Goal: Task Accomplishment & Management: Use online tool/utility

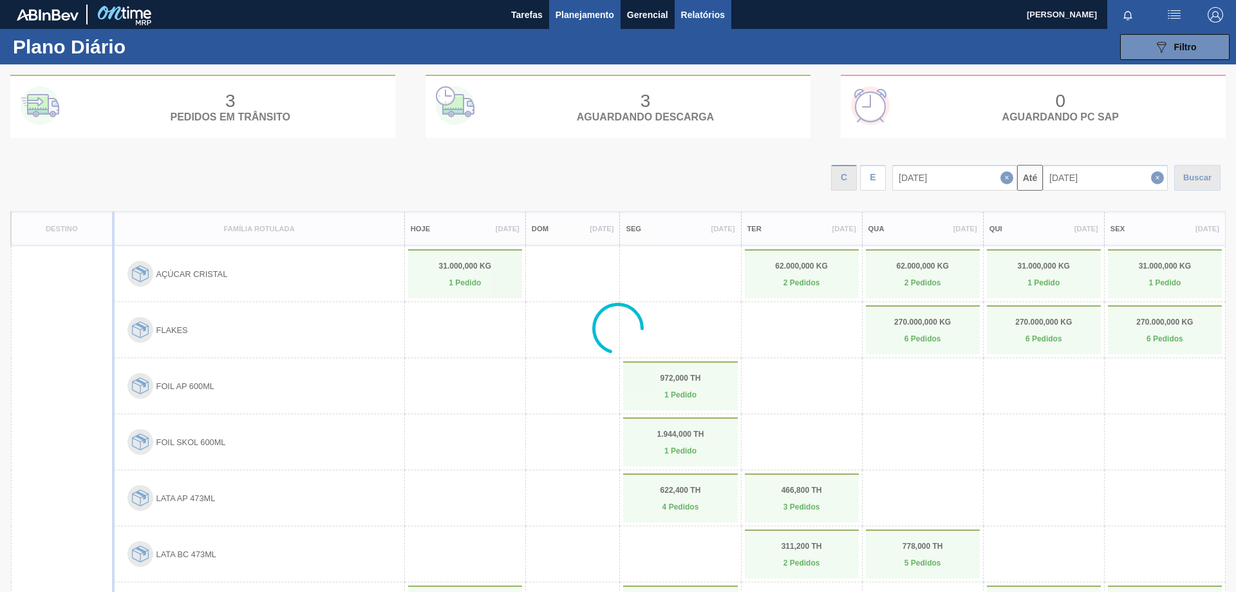
click at [695, 8] on span "Relatórios" at bounding box center [703, 14] width 44 height 15
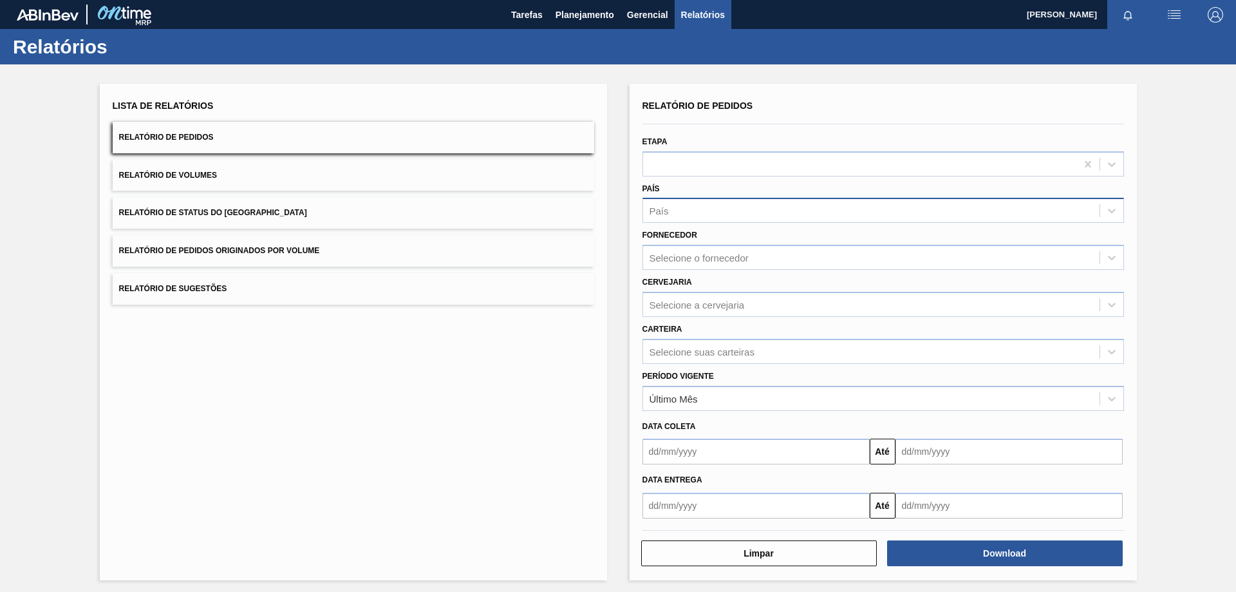
click at [689, 216] on div "País" at bounding box center [871, 210] width 456 height 19
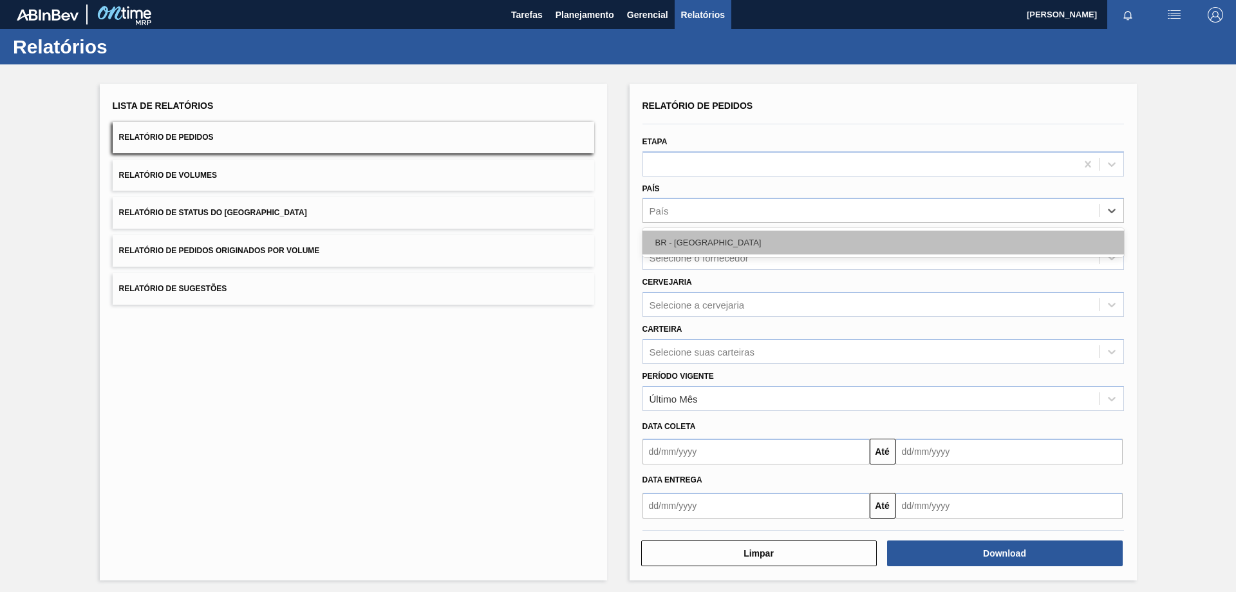
click at [687, 250] on div "BR - [GEOGRAPHIC_DATA]" at bounding box center [882, 242] width 481 height 24
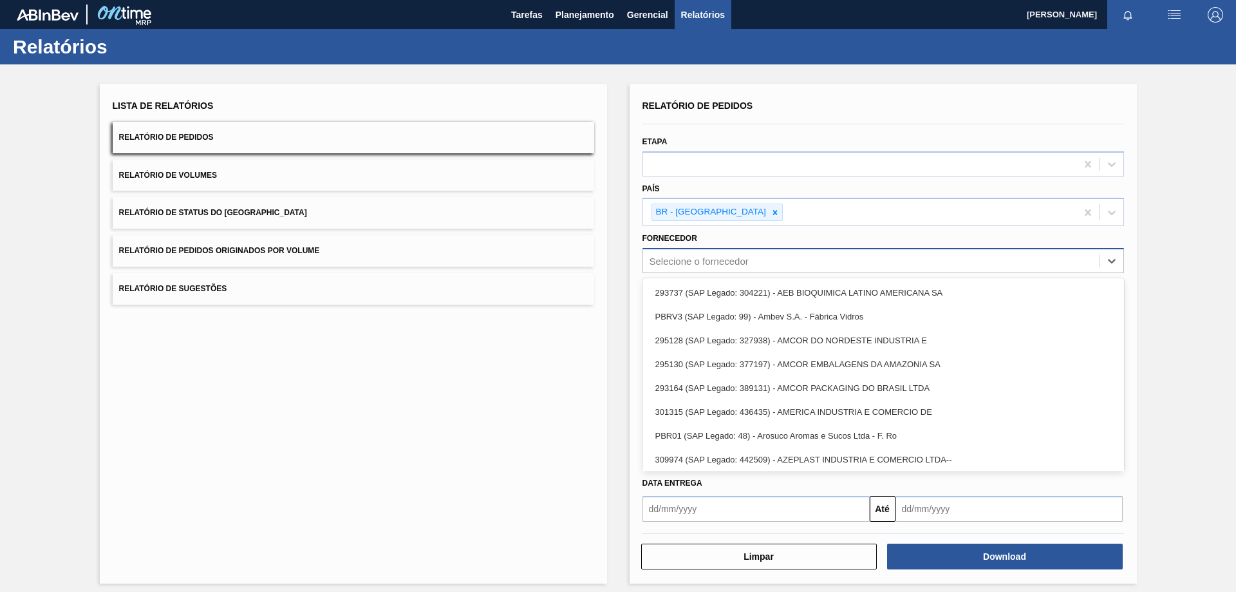
click at [697, 258] on div "Selecione o fornecedor" at bounding box center [699, 261] width 99 height 11
click at [700, 260] on div "Selecione o fornecedor" at bounding box center [699, 261] width 99 height 11
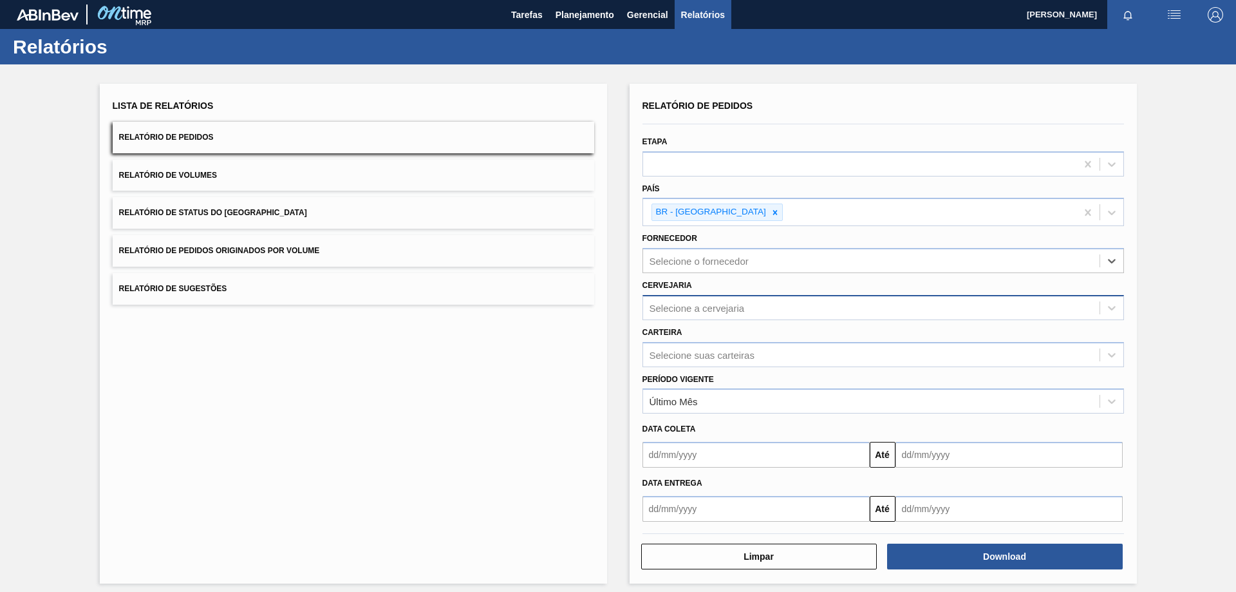
click at [703, 306] on div "Selecione a cervejaria" at bounding box center [697, 307] width 95 height 11
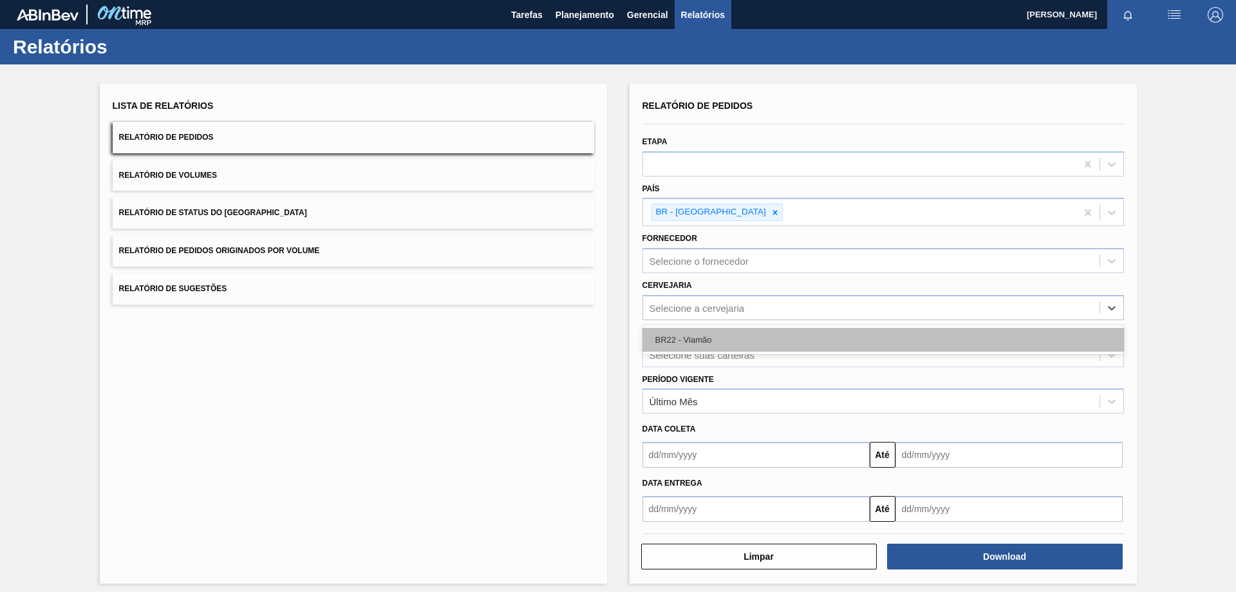
click at [702, 330] on div "BR22 - Viamão" at bounding box center [882, 340] width 481 height 24
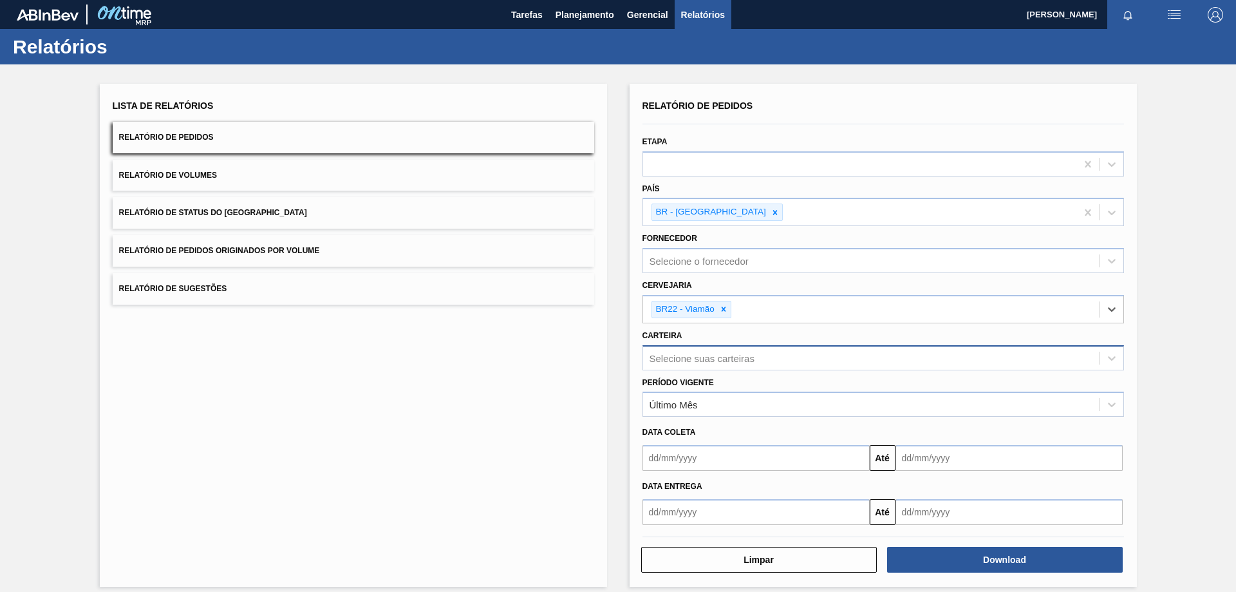
click at [686, 359] on div "Selecione suas carteiras" at bounding box center [702, 357] width 105 height 11
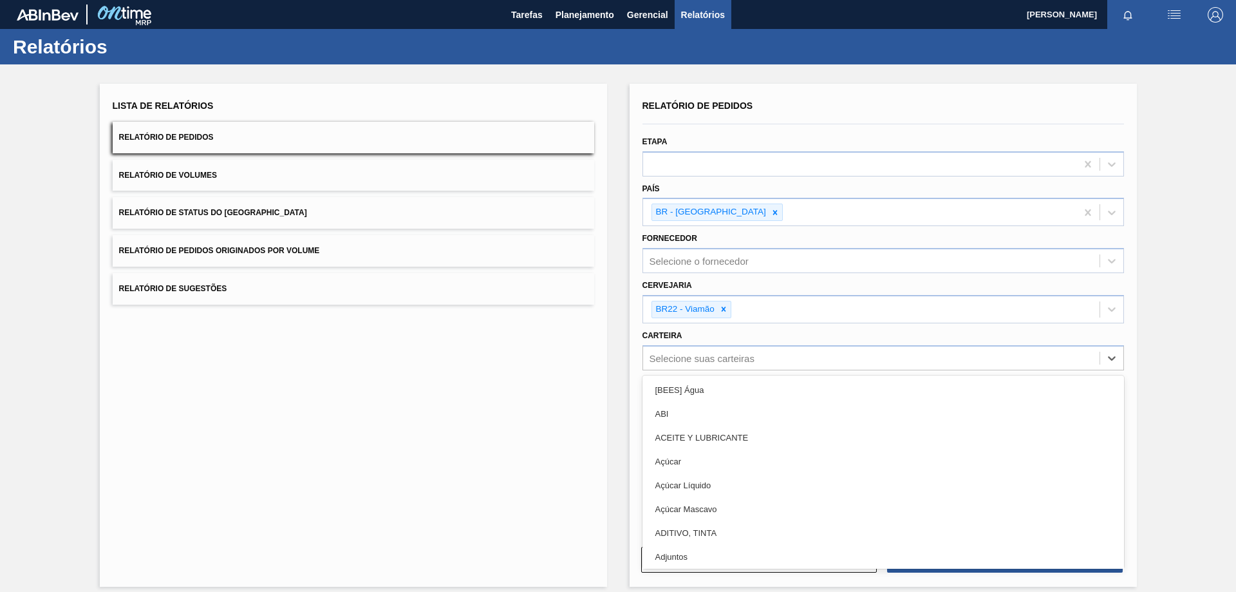
click at [630, 374] on div "Relatório de Pedidos Etapa País BR - [GEOGRAPHIC_DATA] Fornecedor Selecione o f…" at bounding box center [883, 335] width 507 height 503
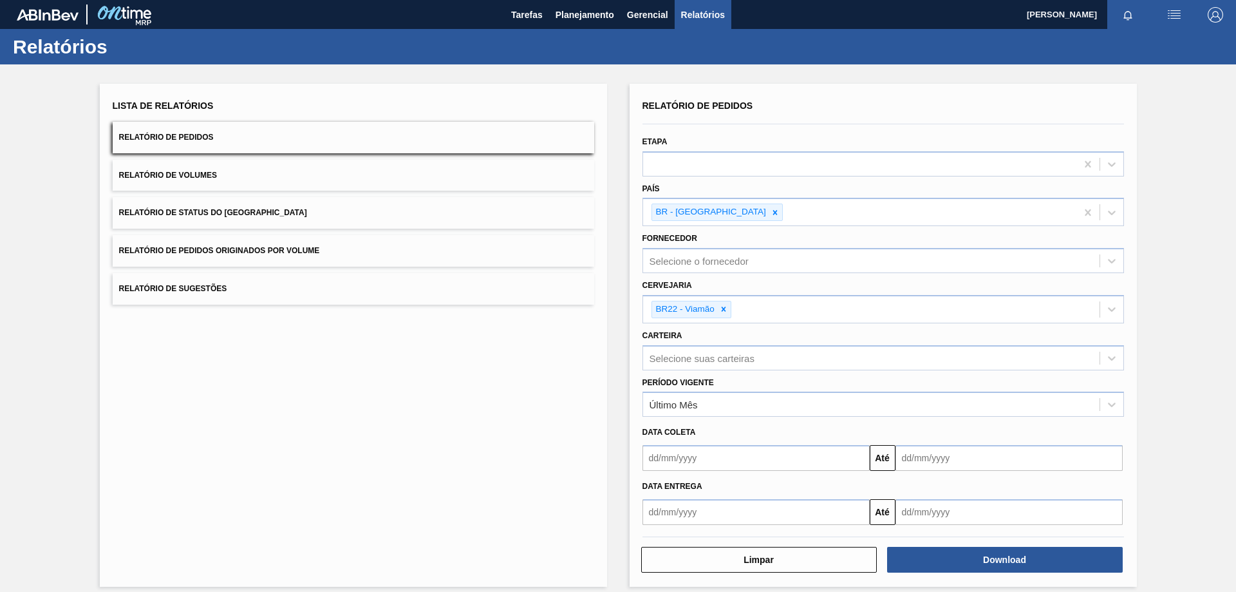
scroll to position [11, 0]
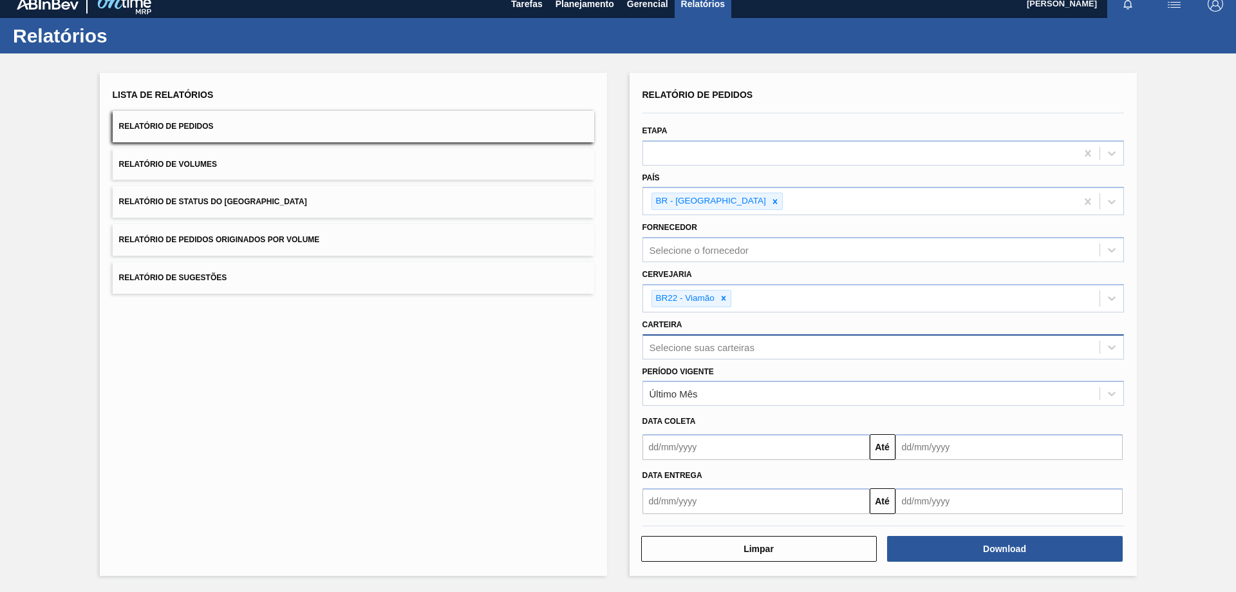
click at [704, 355] on div "Selecione suas carteiras" at bounding box center [871, 346] width 456 height 19
click at [630, 379] on div "Relatório de Pedidos Etapa País BR - [GEOGRAPHIC_DATA] Fornecedor Selecione o f…" at bounding box center [883, 324] width 507 height 503
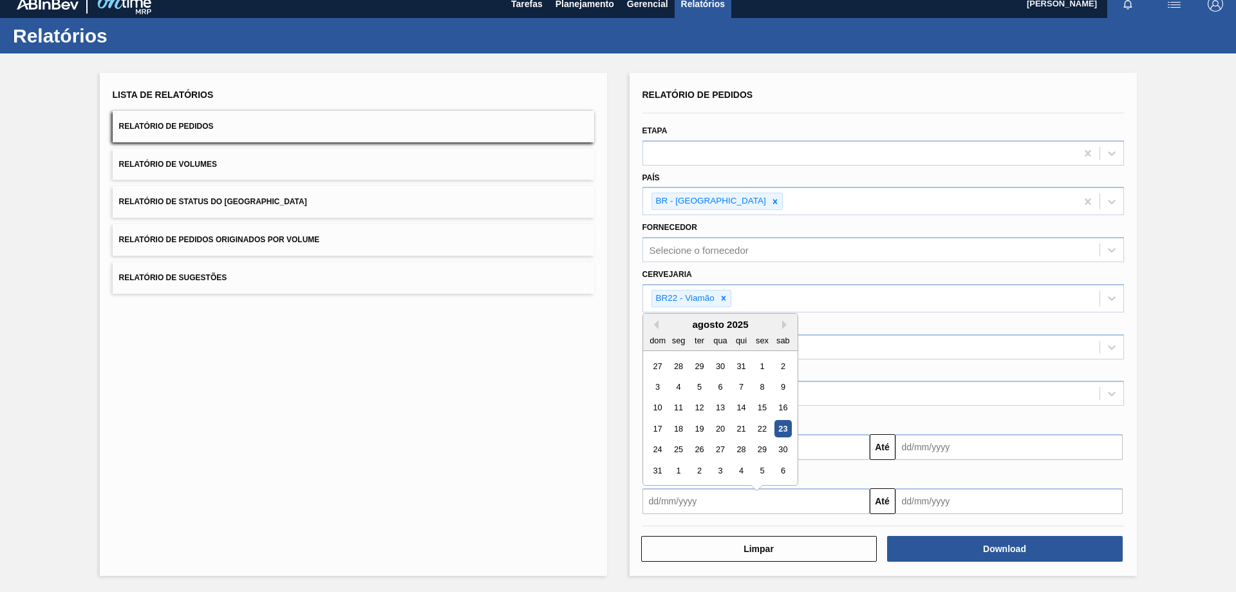
click at [699, 512] on input "text" at bounding box center [755, 501] width 227 height 26
click at [781, 380] on div "9" at bounding box center [782, 379] width 17 height 17
type input "[DATE]"
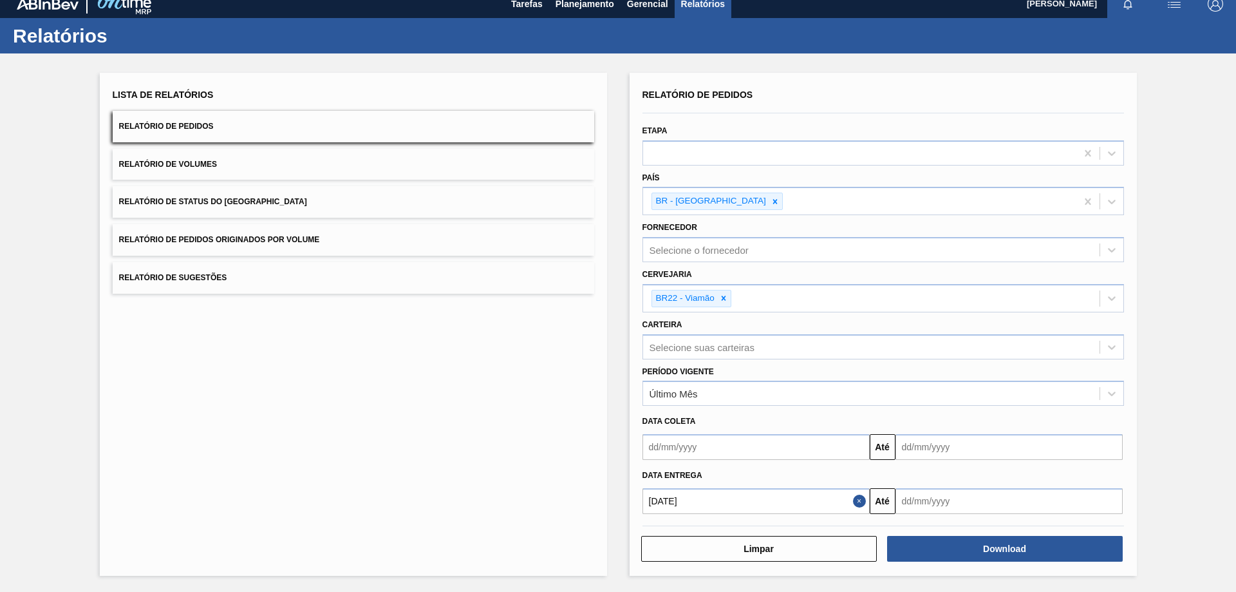
click at [919, 460] on input "text" at bounding box center [1008, 447] width 227 height 26
click at [1031, 313] on div "agosto 2025" at bounding box center [973, 317] width 154 height 11
click at [1036, 323] on div "agosto 2025" at bounding box center [973, 317] width 154 height 11
click at [1036, 319] on button "Next Month" at bounding box center [1039, 317] width 9 height 9
click at [953, 442] on div "30" at bounding box center [951, 442] width 17 height 17
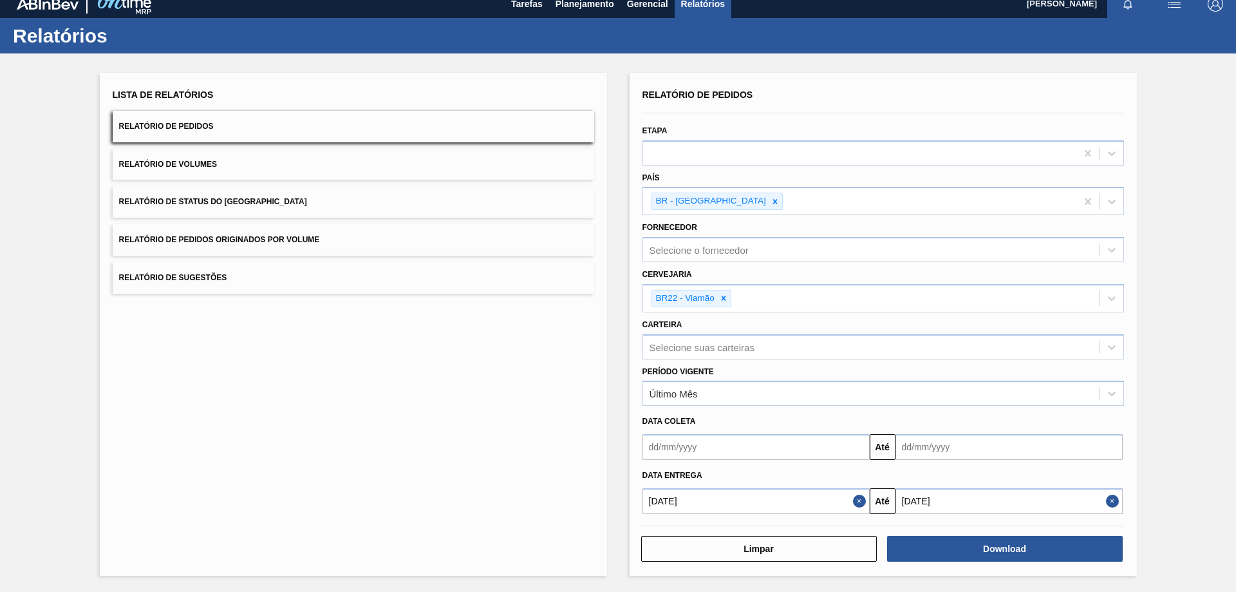
type input "[DATE]"
click at [962, 546] on button "Download" at bounding box center [1005, 549] width 236 height 26
click at [942, 545] on button "Download" at bounding box center [1005, 549] width 236 height 26
